Goal: Information Seeking & Learning: Learn about a topic

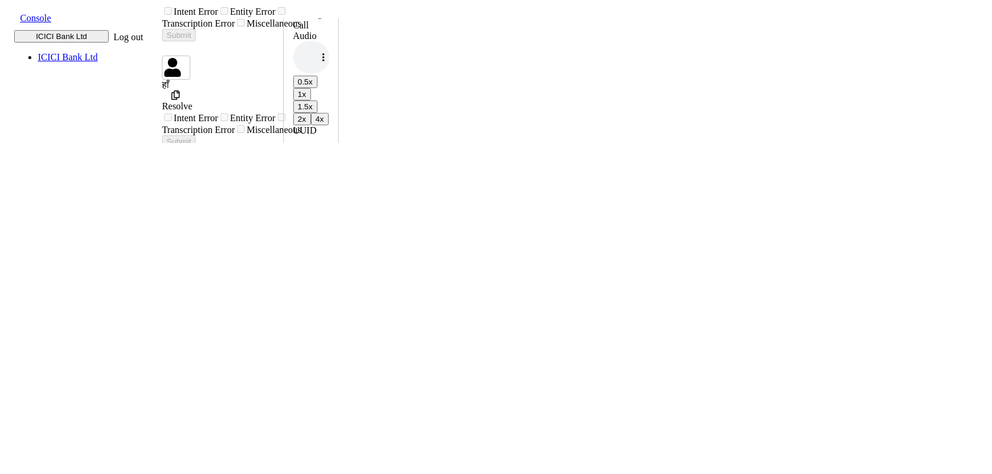
scroll to position [1339, 0]
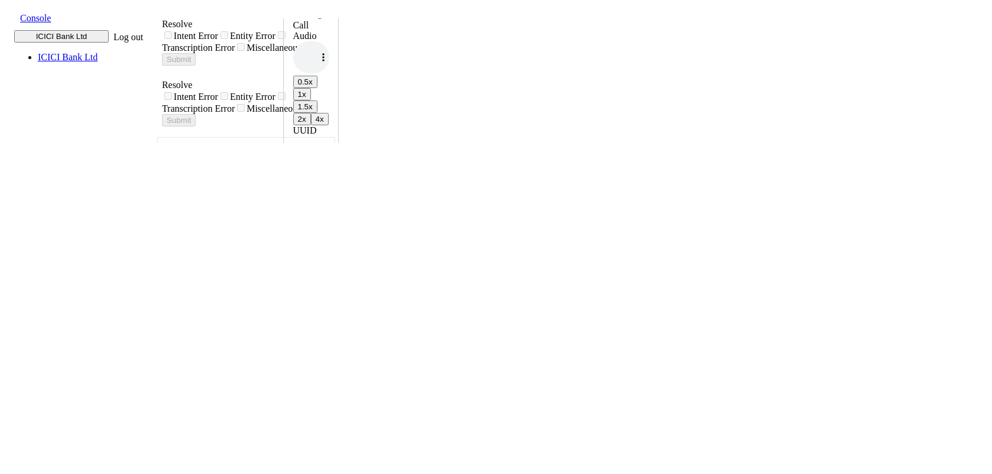
scroll to position [0, 0]
click at [305, 30] on icon at bounding box center [305, 35] width 0 height 10
click at [303, 31] on input "Developer Mode" at bounding box center [300, 35] width 8 height 8
checkbox input "true"
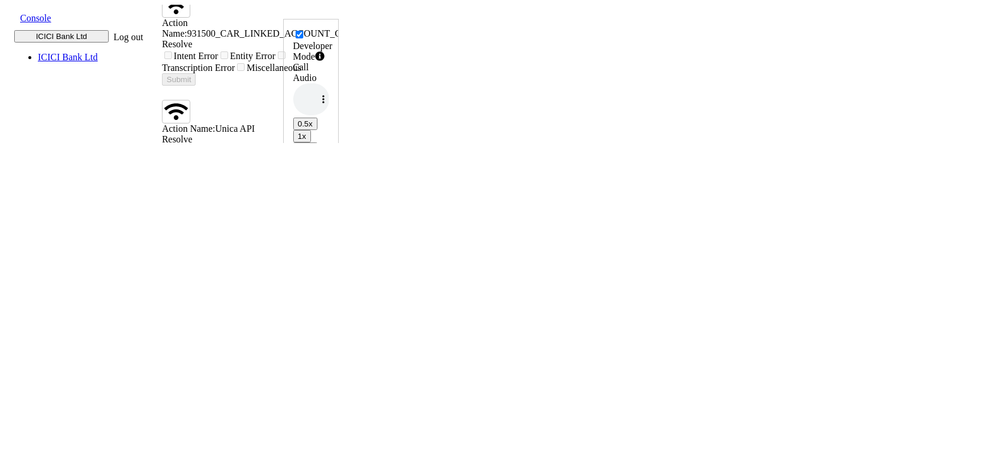
scroll to position [2043, 0]
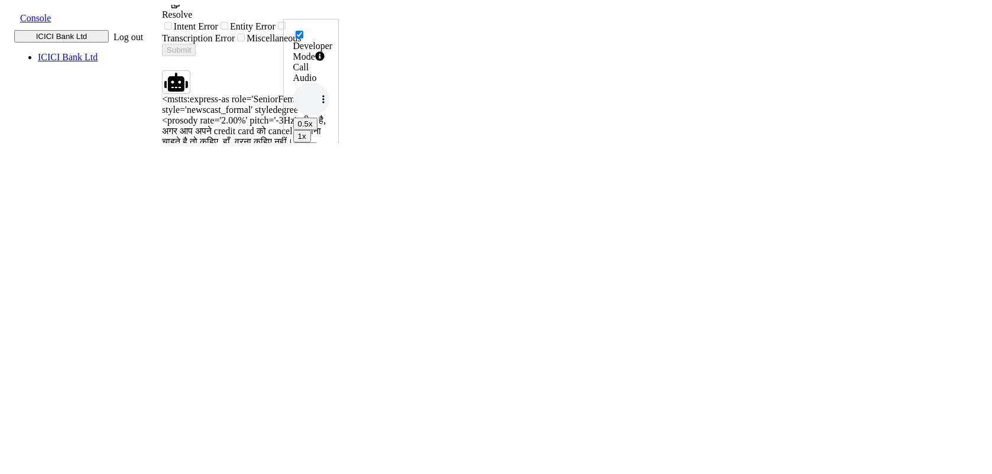
scroll to position [531, 0]
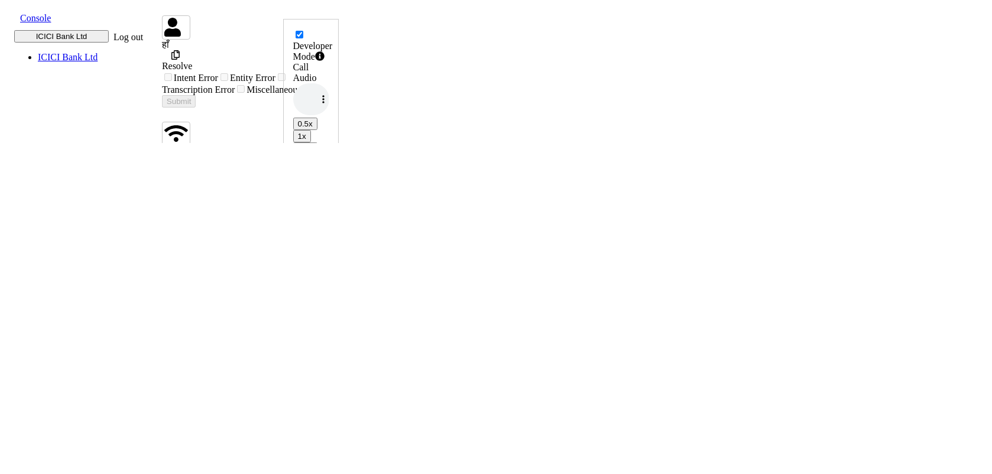
scroll to position [747, 0]
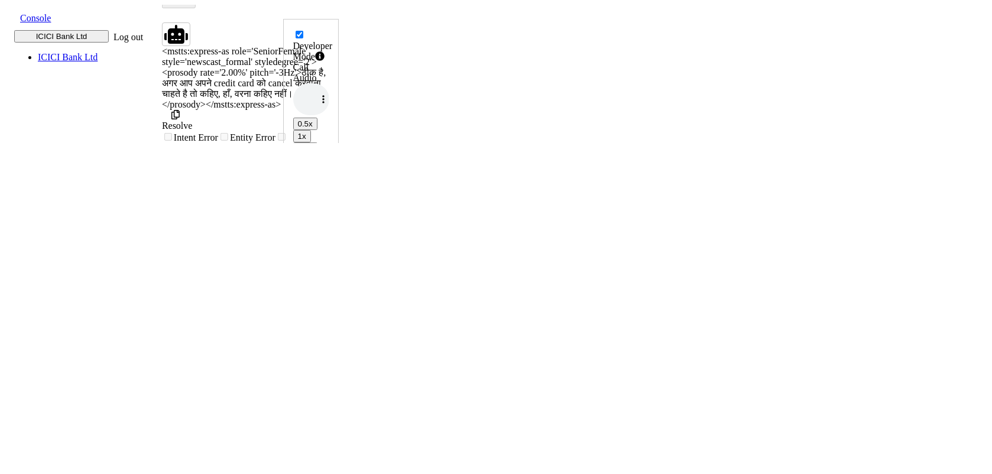
scroll to position [579, 0]
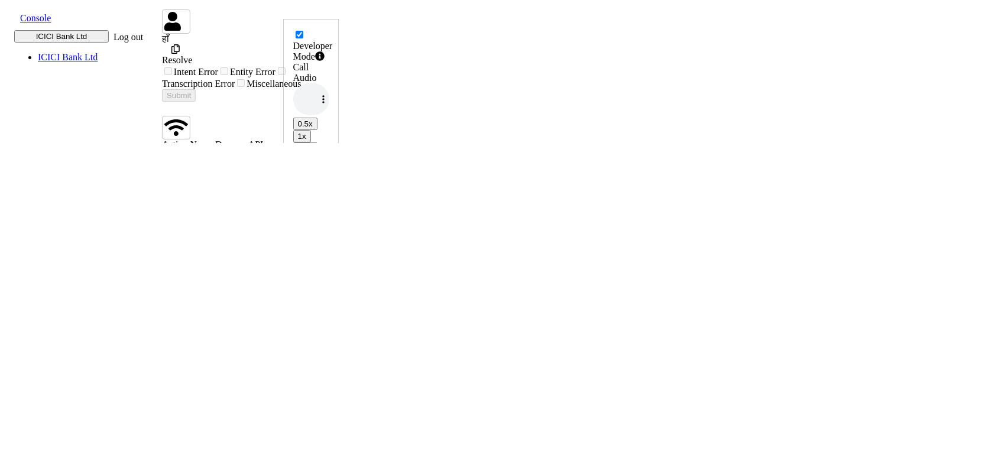
scroll to position [756, 0]
